Goal: Navigation & Orientation: Find specific page/section

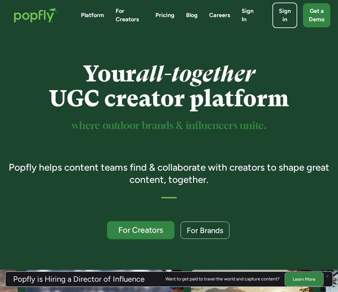
click at [171, 225] on link "For Creators" at bounding box center [140, 230] width 67 height 18
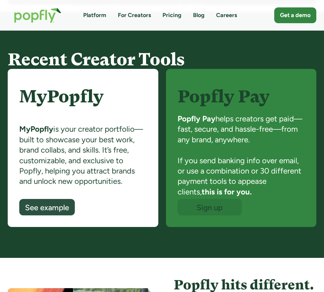
scroll to position [376, 0]
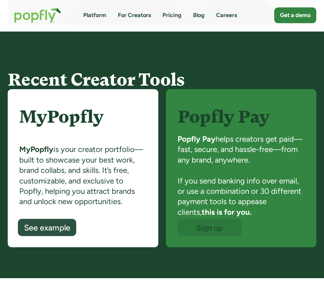
click at [61, 231] on div "See example" at bounding box center [47, 227] width 46 height 8
click at [130, 13] on link "For Creators" at bounding box center [134, 15] width 33 height 8
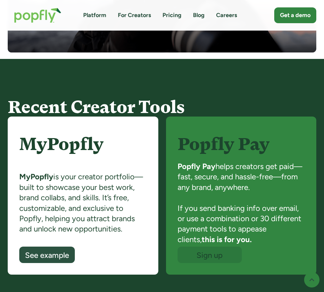
scroll to position [418, 0]
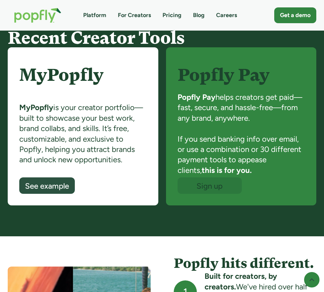
click at [171, 12] on link "Pricing" at bounding box center [172, 15] width 19 height 8
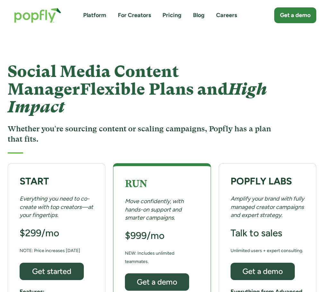
click at [204, 14] on link "Blog" at bounding box center [199, 15] width 12 height 8
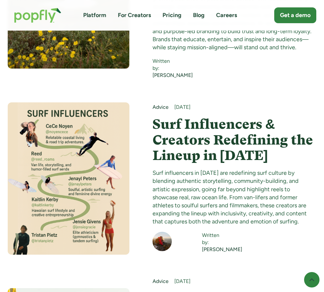
scroll to position [2346, 0]
